Goal: Contribute content: Contribute content

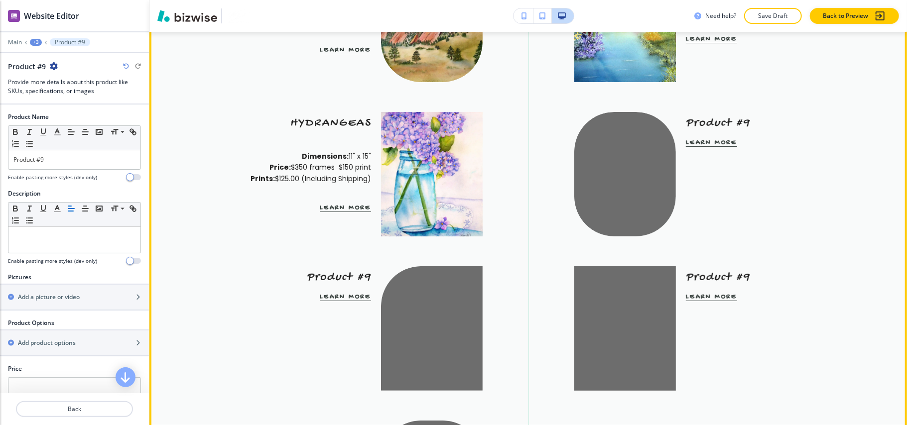
scroll to position [2865, 0]
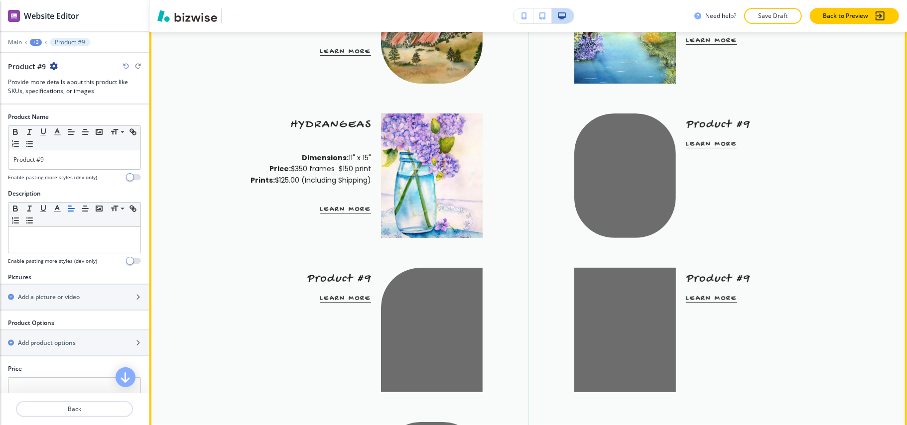
click at [814, 165] on div "Product #9 Learn More" at bounding box center [705, 166] width 283 height 125
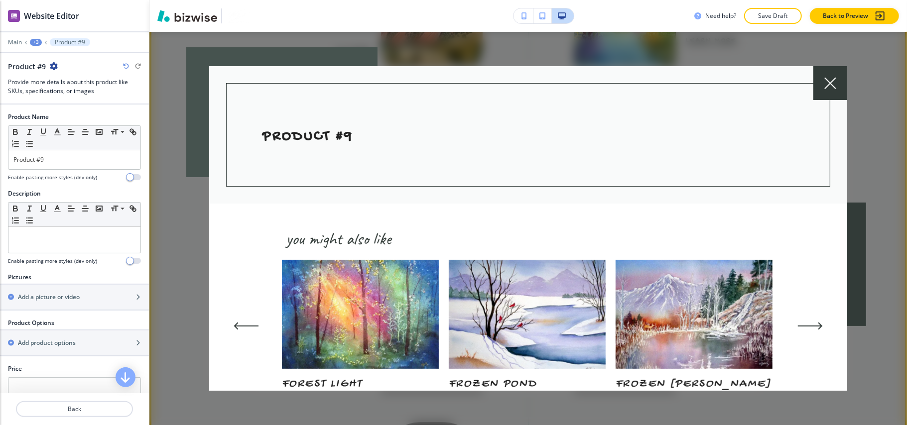
click at [833, 87] on icon at bounding box center [830, 83] width 11 height 11
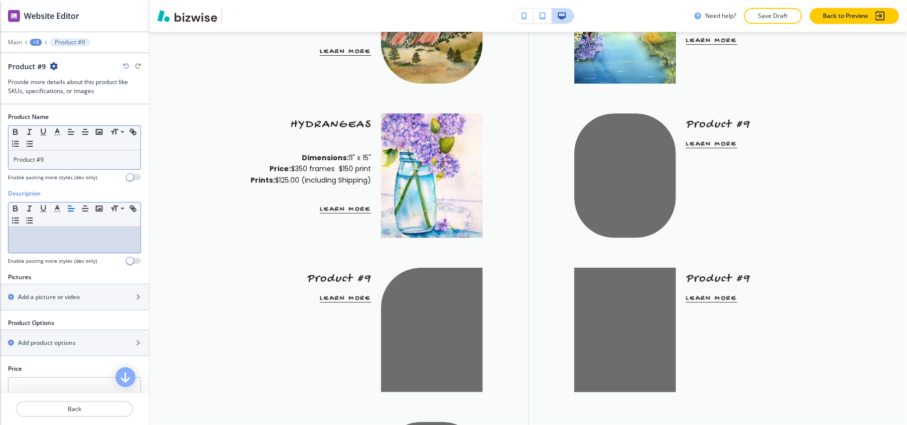
drag, startPoint x: 60, startPoint y: 236, endPoint x: 33, endPoint y: 166, distance: 74.5
click at [45, 184] on div "Product Name Small Normal Large Huge Product #9 Enable pasting more styles (dev…" at bounding box center [74, 151] width 149 height 77
click at [33, 164] on p "Product #9" at bounding box center [74, 159] width 122 height 9
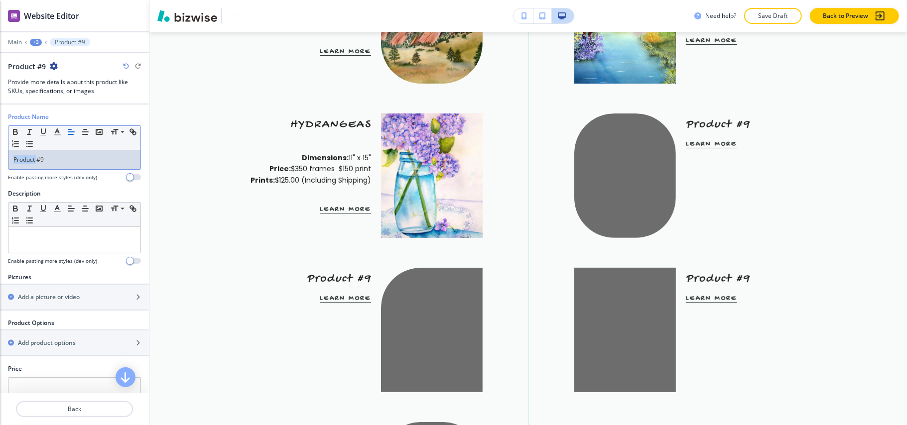
click at [33, 164] on p "Product #9" at bounding box center [74, 159] width 122 height 9
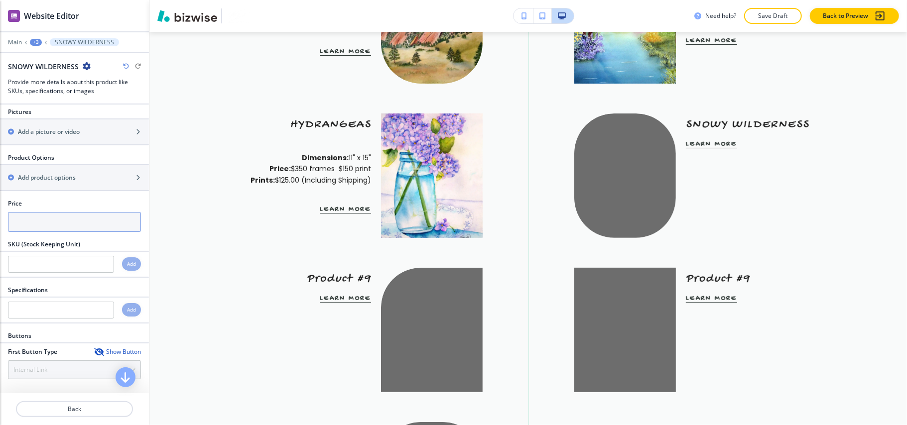
scroll to position [133, 0]
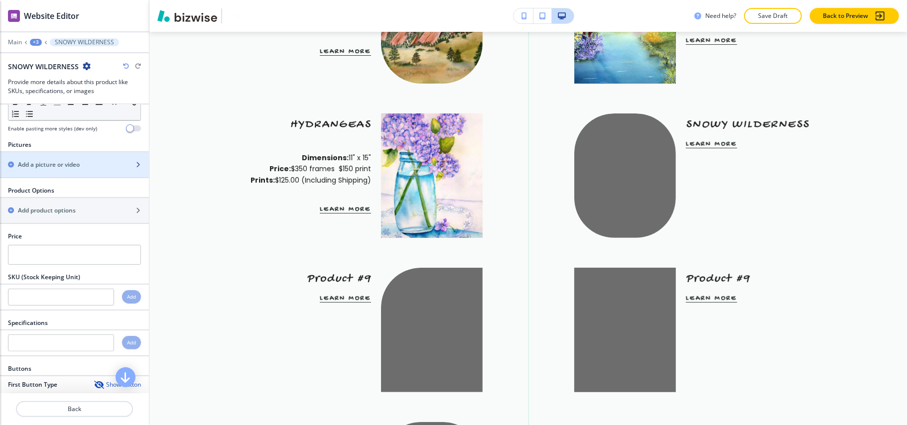
click at [65, 168] on h2 "Add a picture or video" at bounding box center [49, 164] width 62 height 9
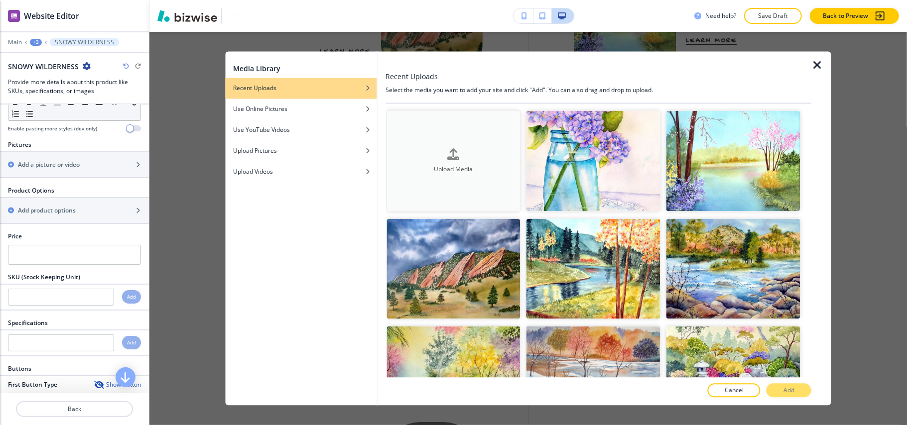
click at [442, 133] on button "Upload Media" at bounding box center [454, 161] width 134 height 101
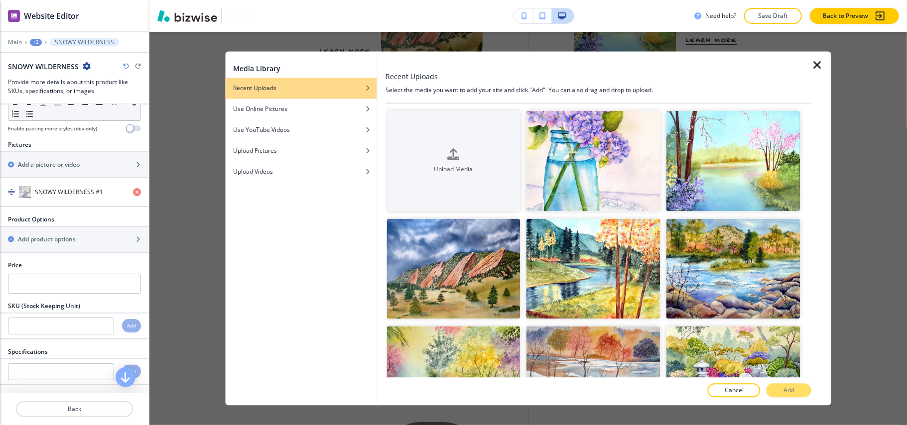
click at [818, 62] on icon "button" at bounding box center [818, 66] width 12 height 12
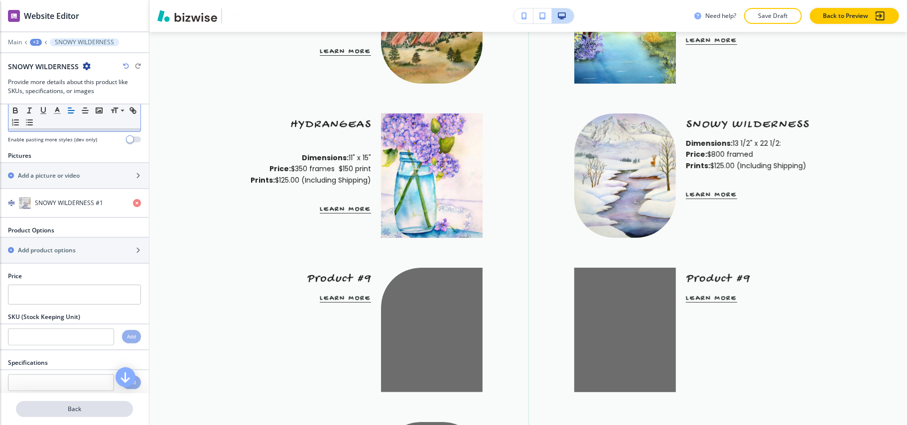
click at [72, 410] on p "Back" at bounding box center [74, 409] width 115 height 9
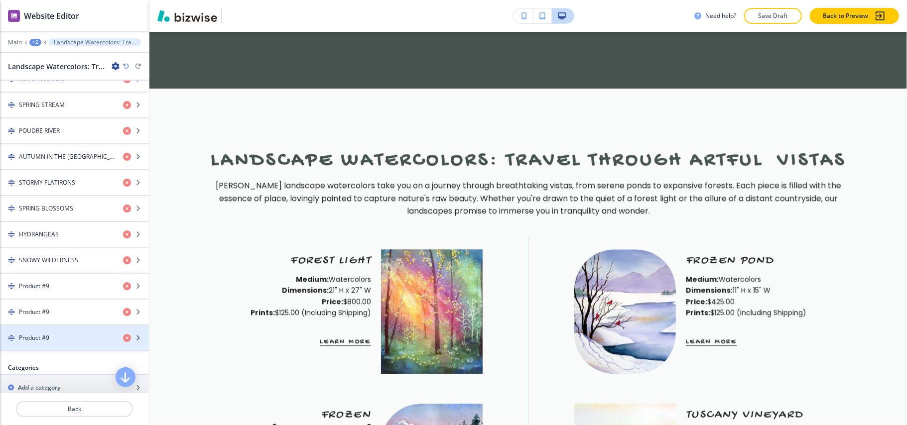
scroll to position [664, 0]
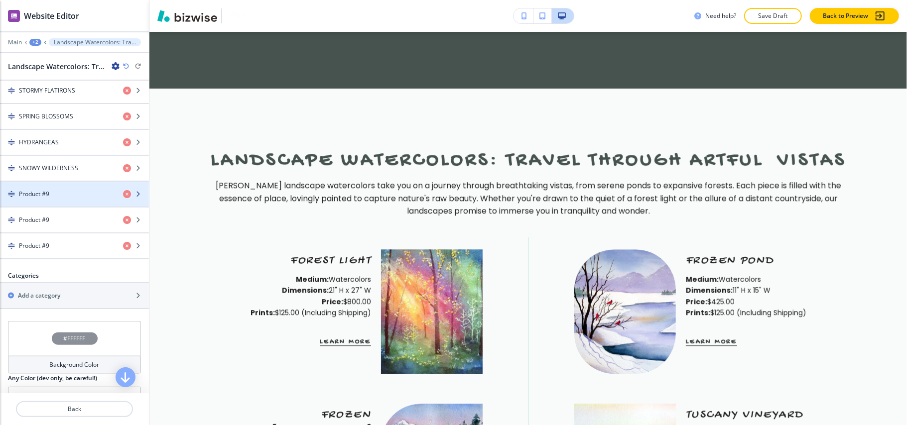
click at [36, 199] on h4 "Product #9" at bounding box center [34, 194] width 30 height 9
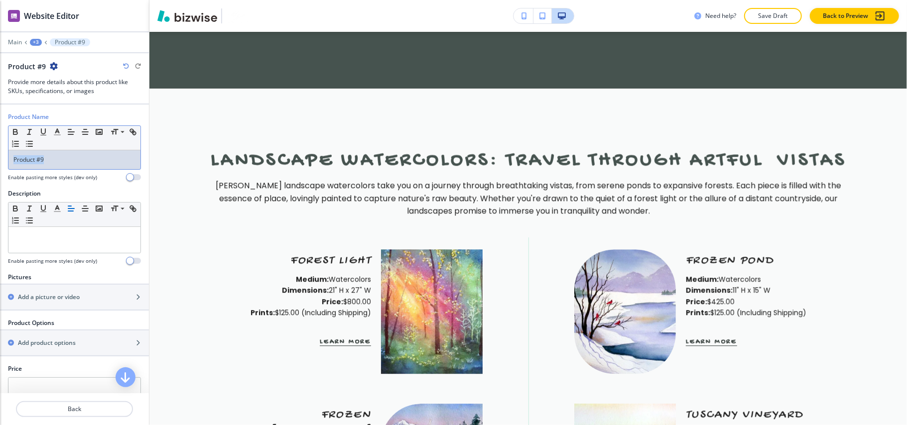
drag, startPoint x: 56, startPoint y: 164, endPoint x: 0, endPoint y: 164, distance: 56.3
click at [0, 164] on div "Product Name Small Normal Large Huge Product #9 Enable pasting more styles (dev…" at bounding box center [74, 151] width 149 height 77
